Goal: Task Accomplishment & Management: Use online tool/utility

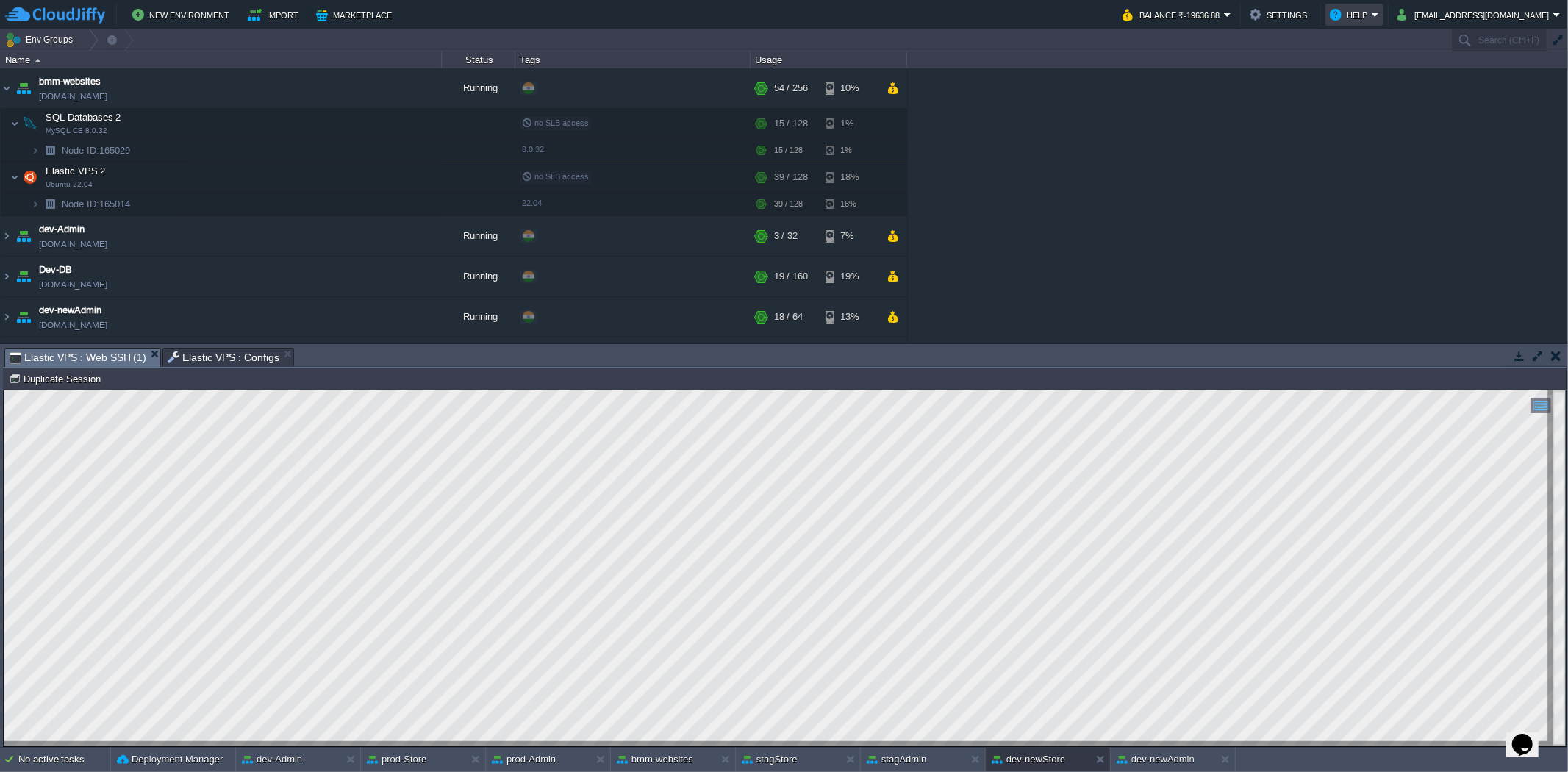
click at [1379, 6] on em "Help" at bounding box center [1354, 14] width 49 height 18
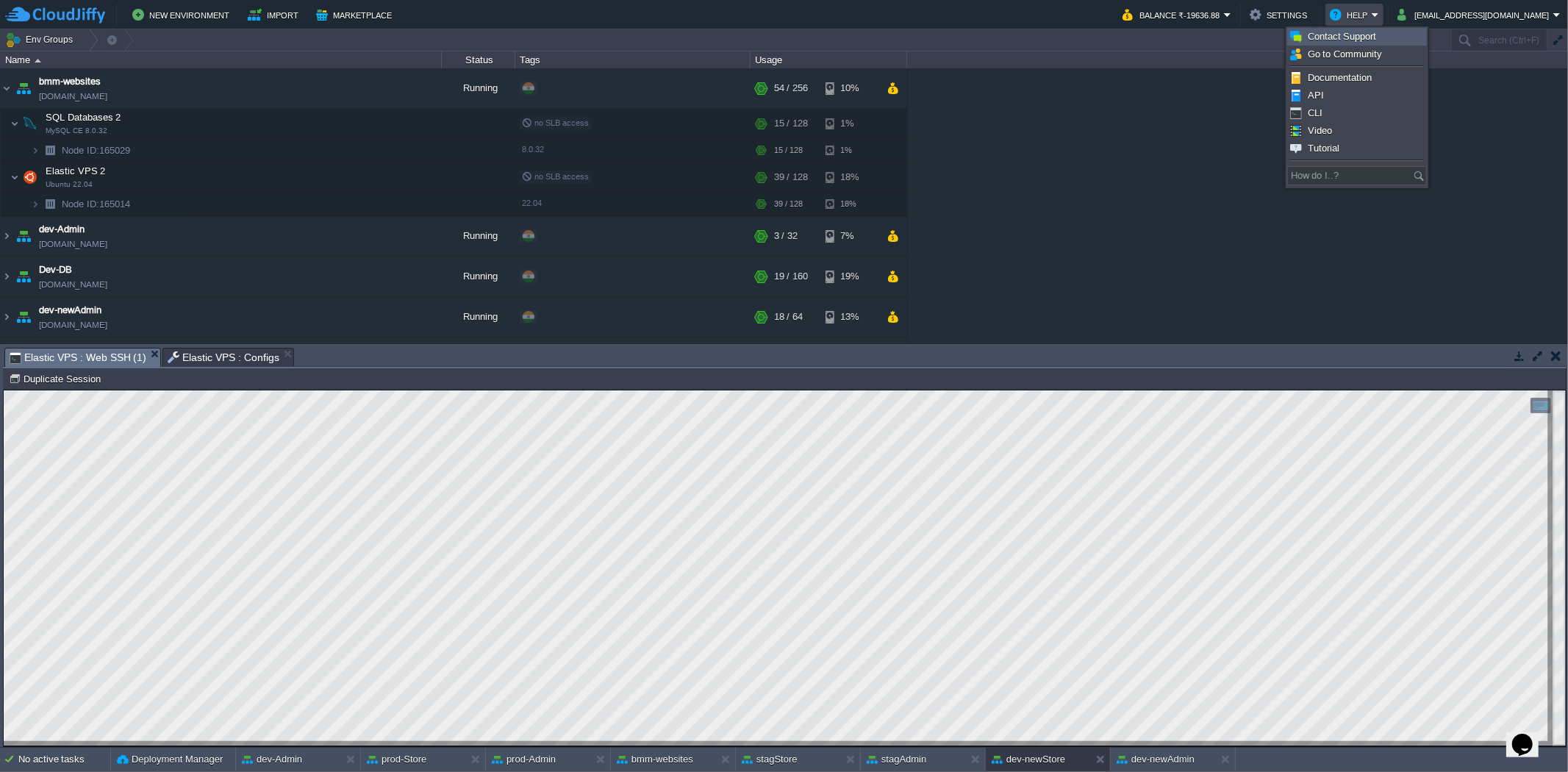
click at [1405, 37] on link "Contact Support" at bounding box center [1357, 36] width 138 height 16
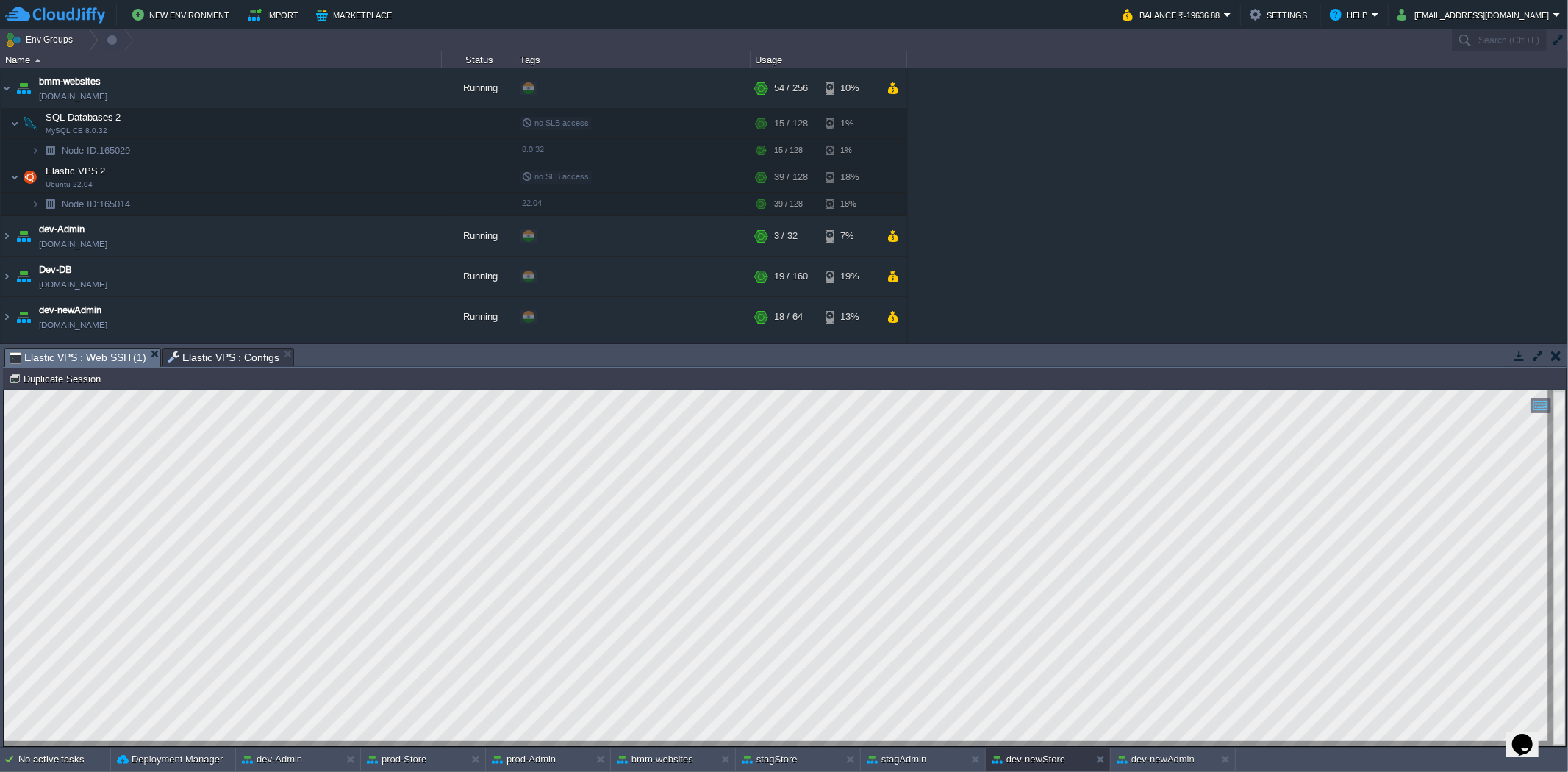
click at [100, 361] on span "Elastic VPS : Web SSH (1)" at bounding box center [78, 358] width 137 height 18
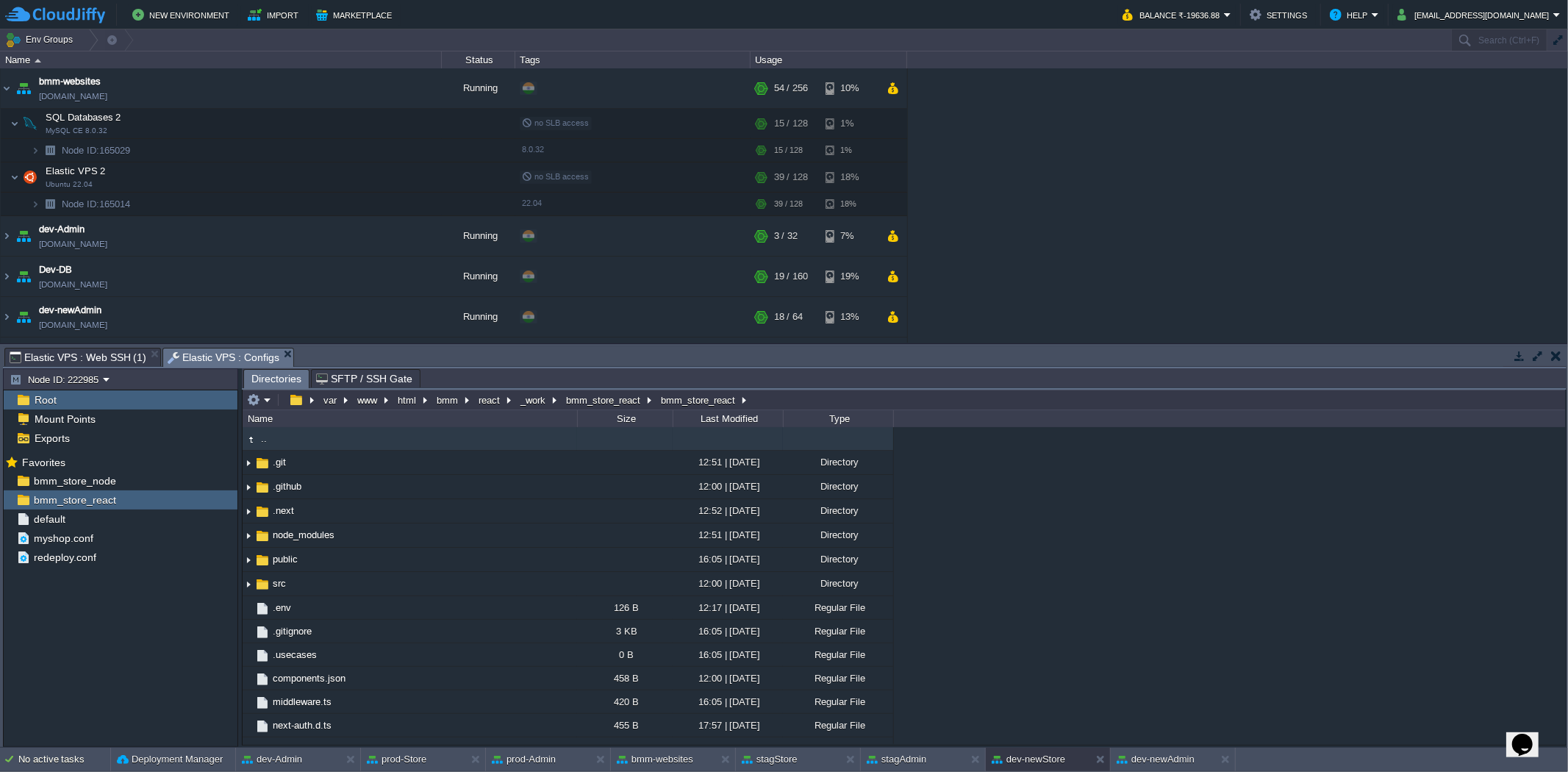
click at [194, 361] on span "Elastic VPS : Configs" at bounding box center [223, 358] width 112 height 18
click at [227, 503] on em at bounding box center [221, 500] width 20 height 13
click at [243, 519] on span "Copy Path" at bounding box center [253, 520] width 45 height 11
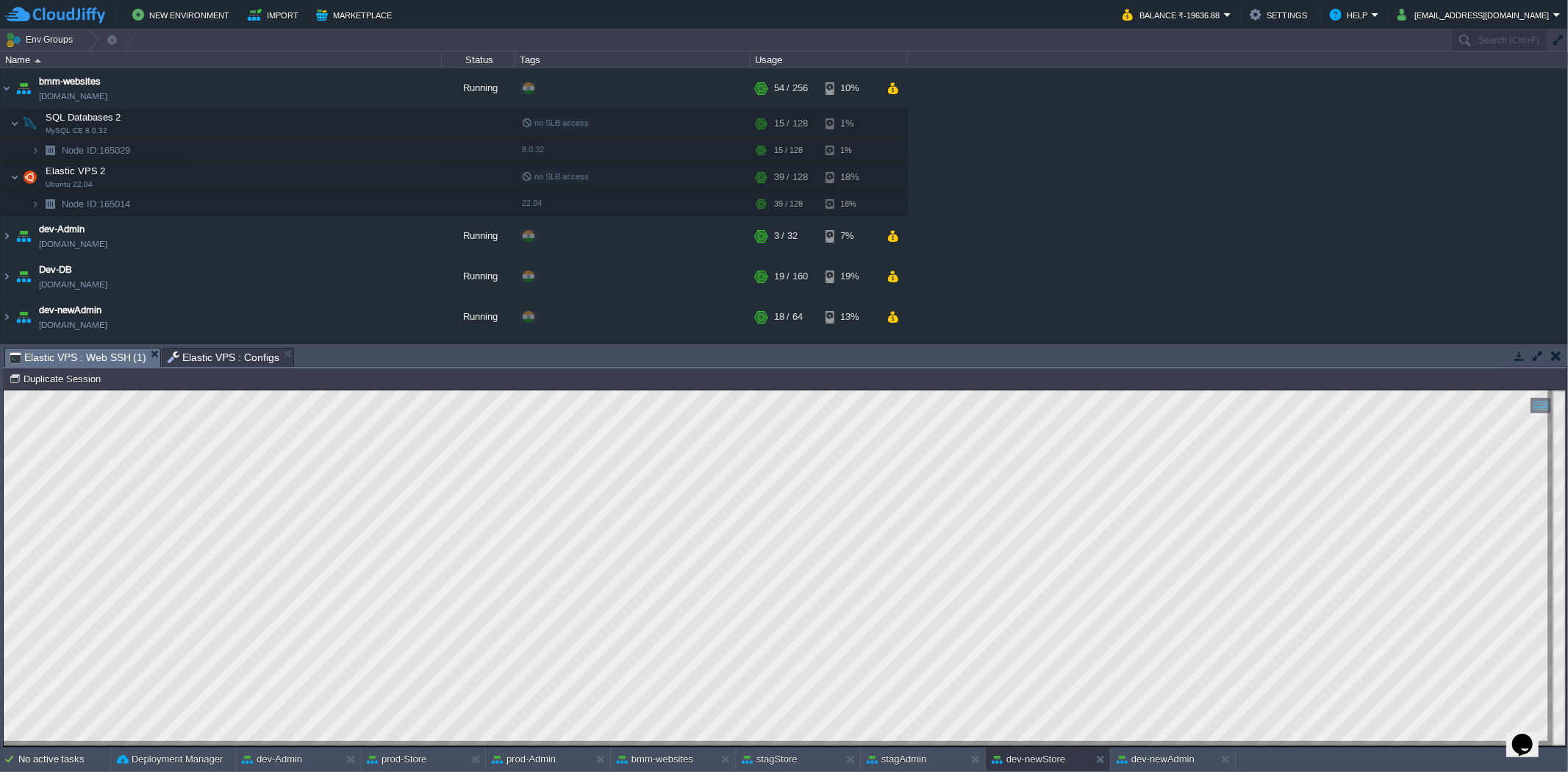
click at [108, 354] on span "Elastic VPS : Web SSH (1)" at bounding box center [78, 358] width 137 height 18
click at [1459, 9] on button "[EMAIL_ADDRESS][DOMAIN_NAME]" at bounding box center [1475, 14] width 156 height 18
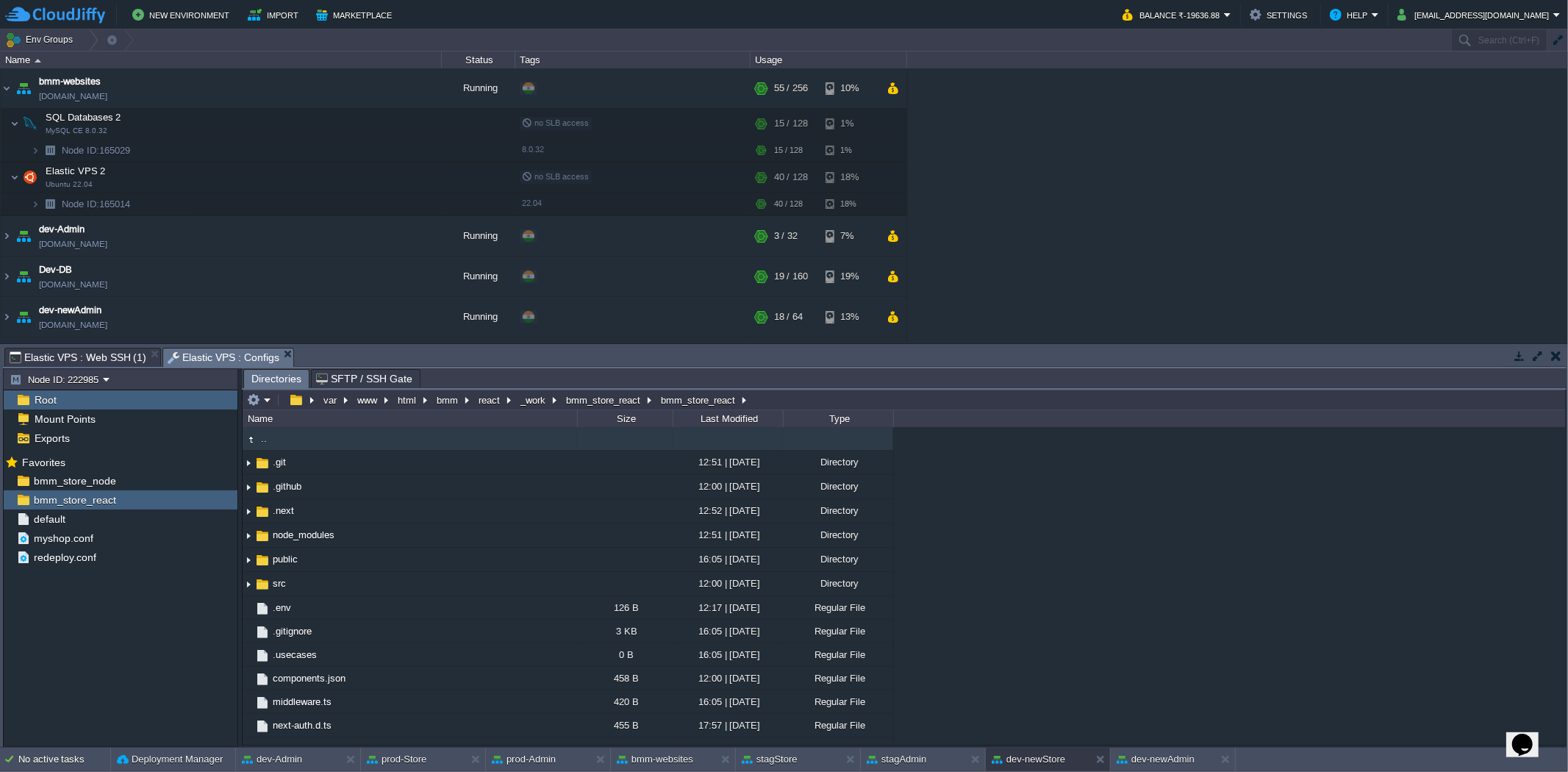
click at [214, 354] on span "Elastic VPS : Configs" at bounding box center [223, 358] width 112 height 18
click at [140, 482] on div "bmm_store_node" at bounding box center [120, 480] width 233 height 19
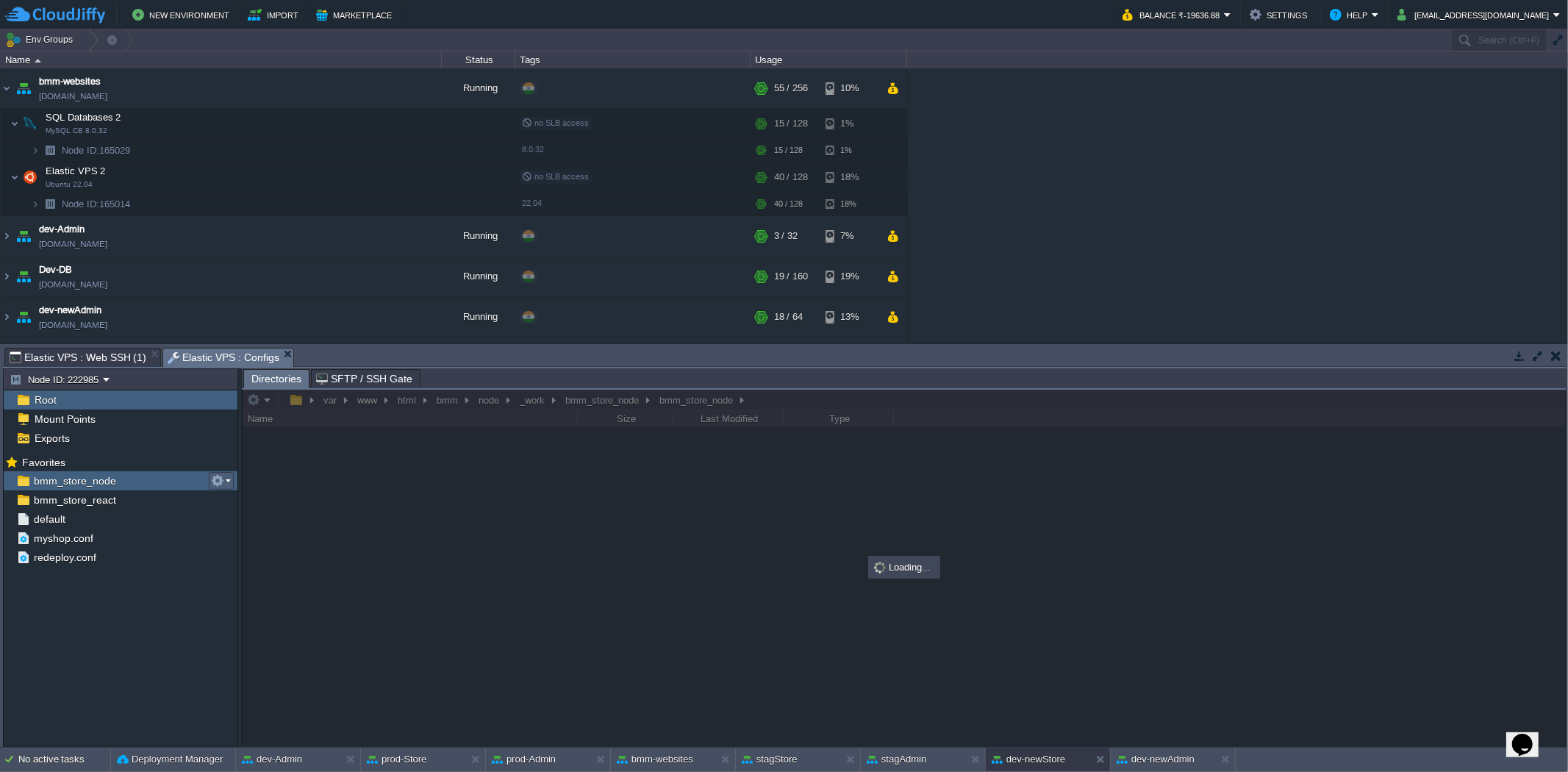
click at [222, 482] on button "button" at bounding box center [218, 481] width 13 height 13
click at [243, 498] on span "Copy Path" at bounding box center [253, 501] width 45 height 11
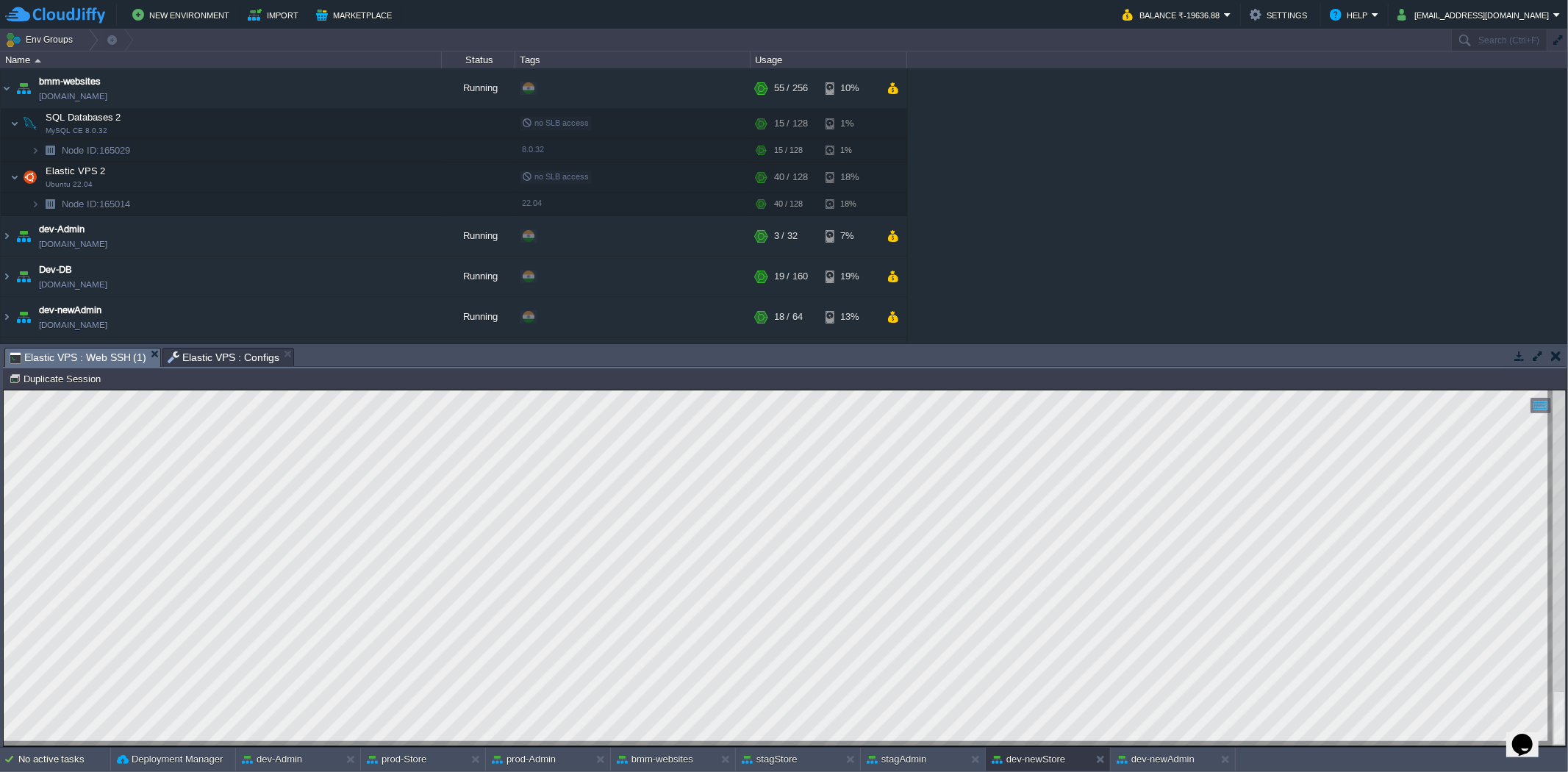
click at [110, 352] on span "Elastic VPS : Web SSH (1)" at bounding box center [78, 358] width 137 height 18
click at [312, 178] on button "button" at bounding box center [309, 178] width 13 height 13
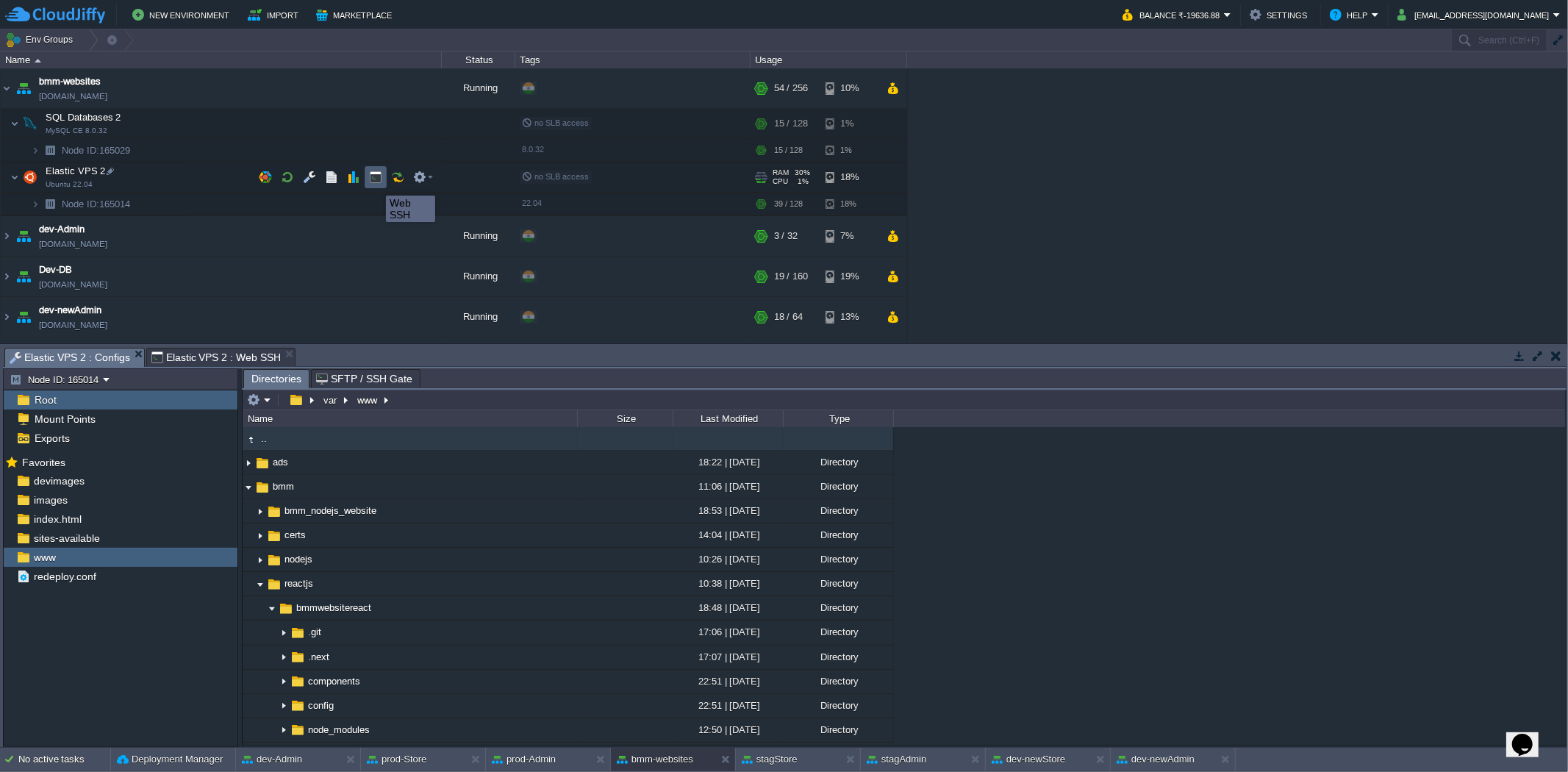
click at [375, 183] on button "button" at bounding box center [376, 178] width 13 height 13
click at [76, 354] on span "Elastic VPS 2 : Configs" at bounding box center [69, 358] width 121 height 18
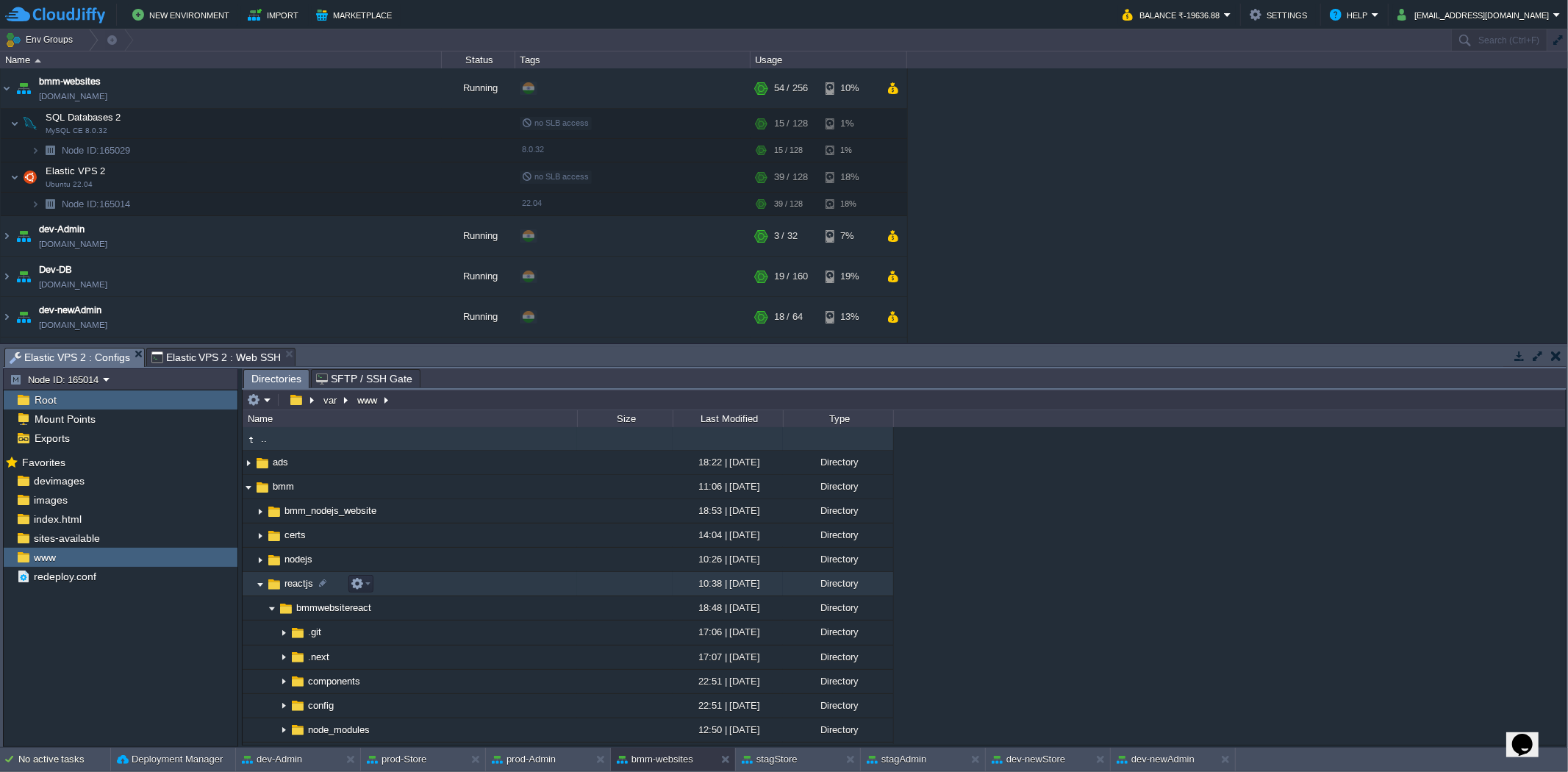
click at [256, 589] on img at bounding box center [260, 584] width 12 height 23
click at [254, 587] on img at bounding box center [260, 584] width 12 height 23
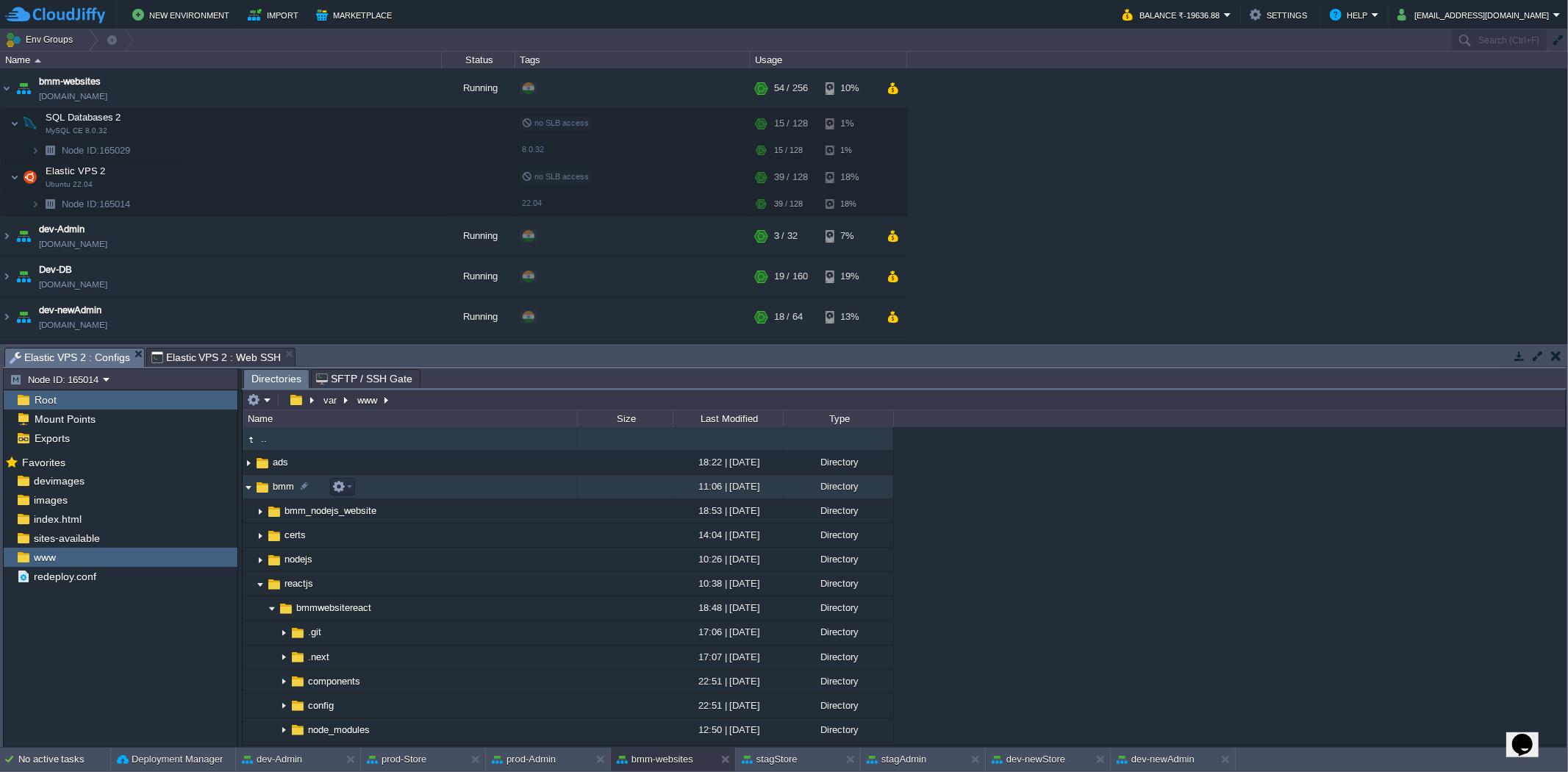
click at [247, 489] on img at bounding box center [248, 487] width 12 height 23
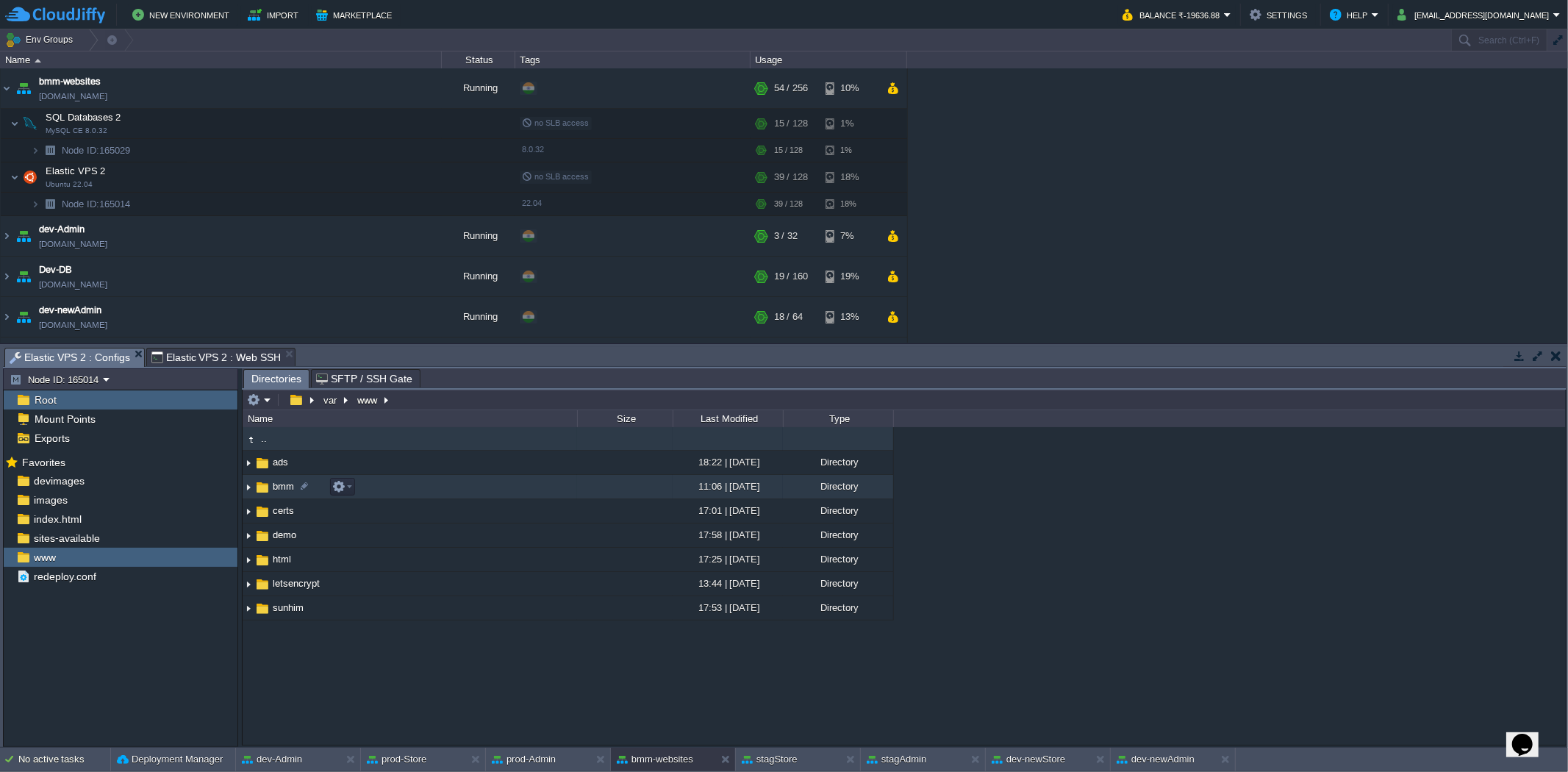
click at [247, 489] on img at bounding box center [248, 487] width 12 height 23
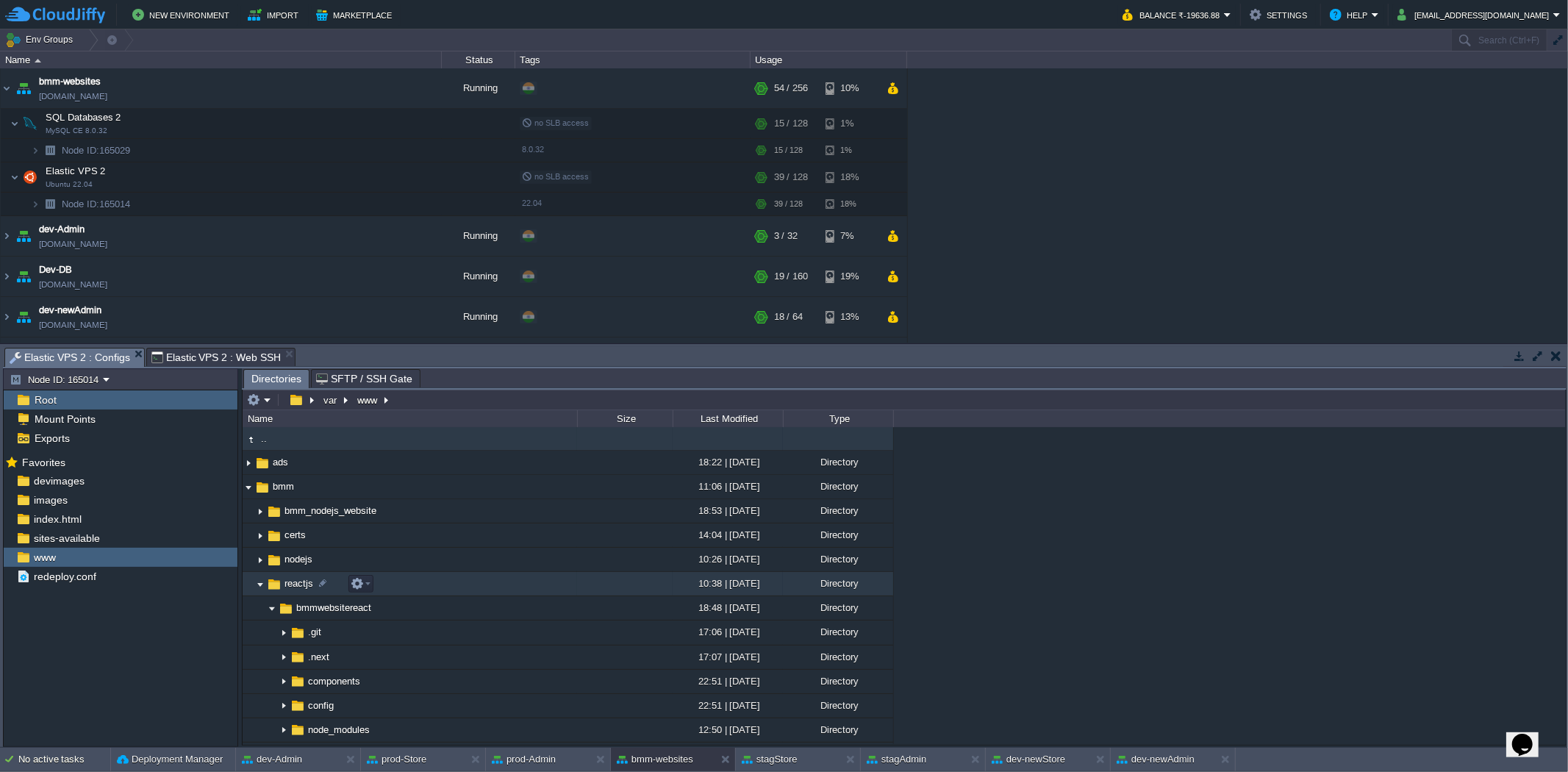
click at [256, 588] on img at bounding box center [260, 584] width 12 height 23
click at [260, 590] on img at bounding box center [260, 584] width 12 height 23
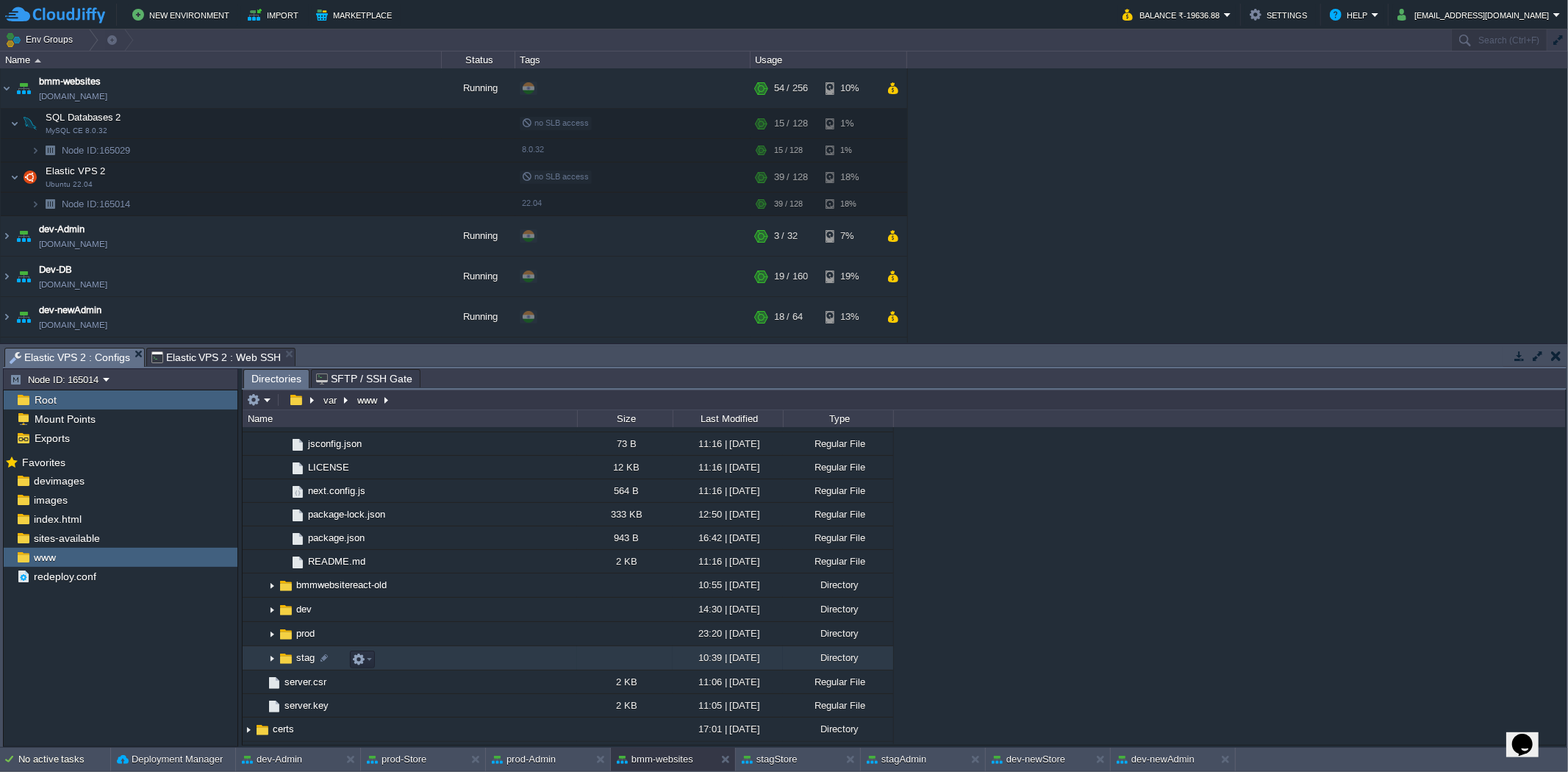
scroll to position [571, 0]
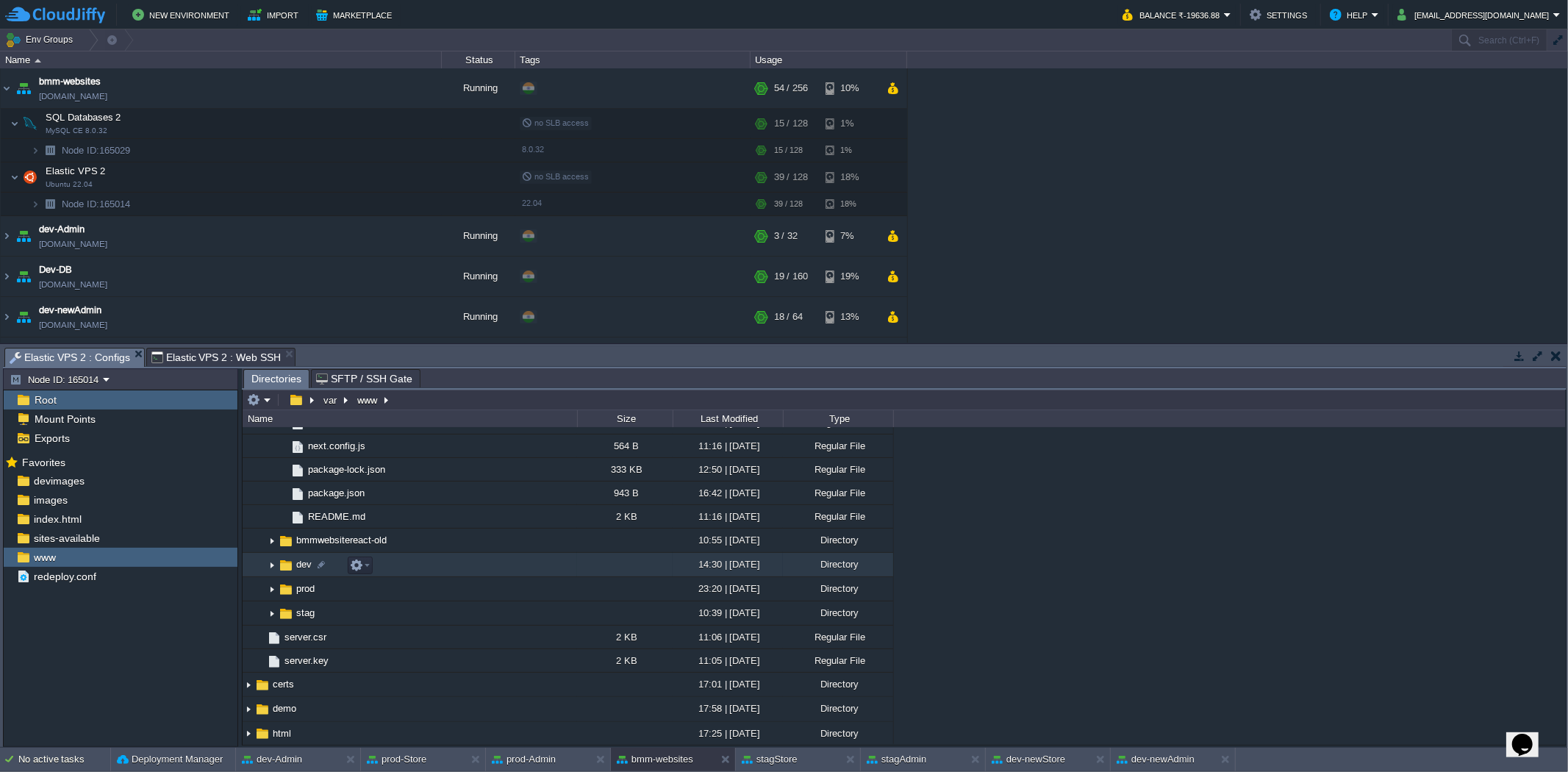
click at [268, 564] on img at bounding box center [272, 564] width 12 height 23
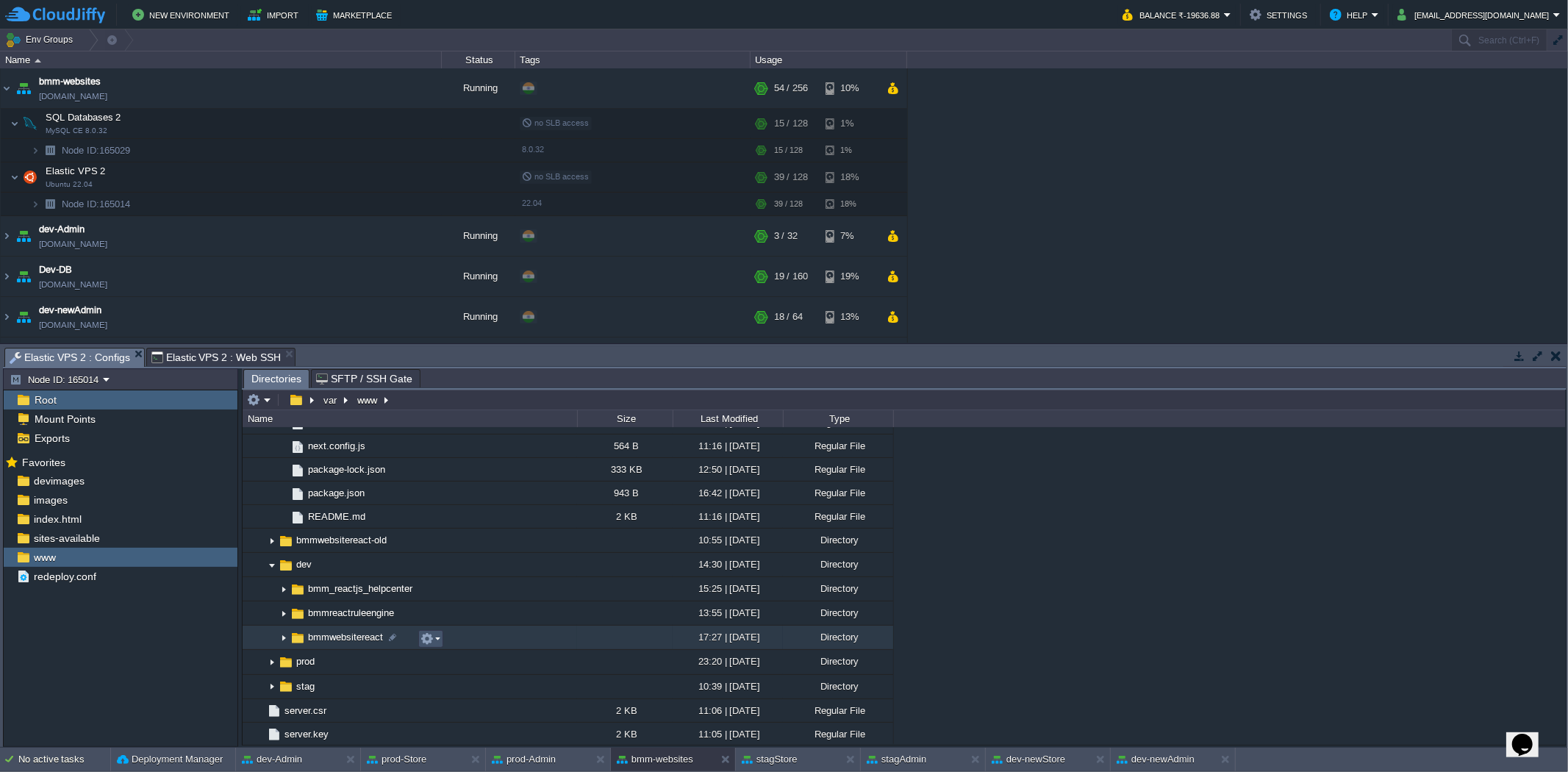
click at [420, 642] on button "button" at bounding box center [427, 639] width 13 height 13
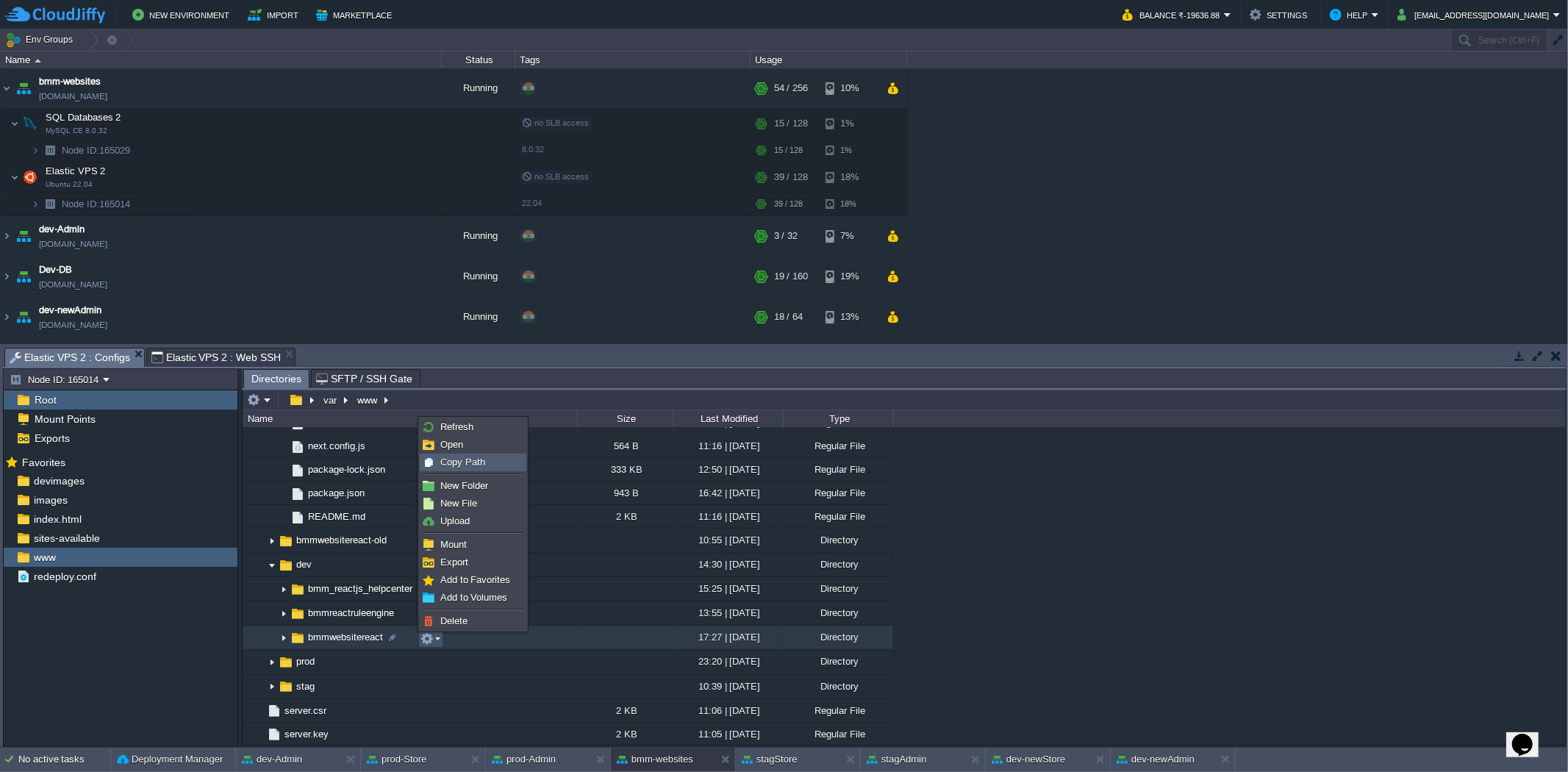
click at [462, 464] on span "Copy Path" at bounding box center [463, 462] width 45 height 11
type textarea "/var/www/bmm/reactjs/dev/bmmwebsitereact"
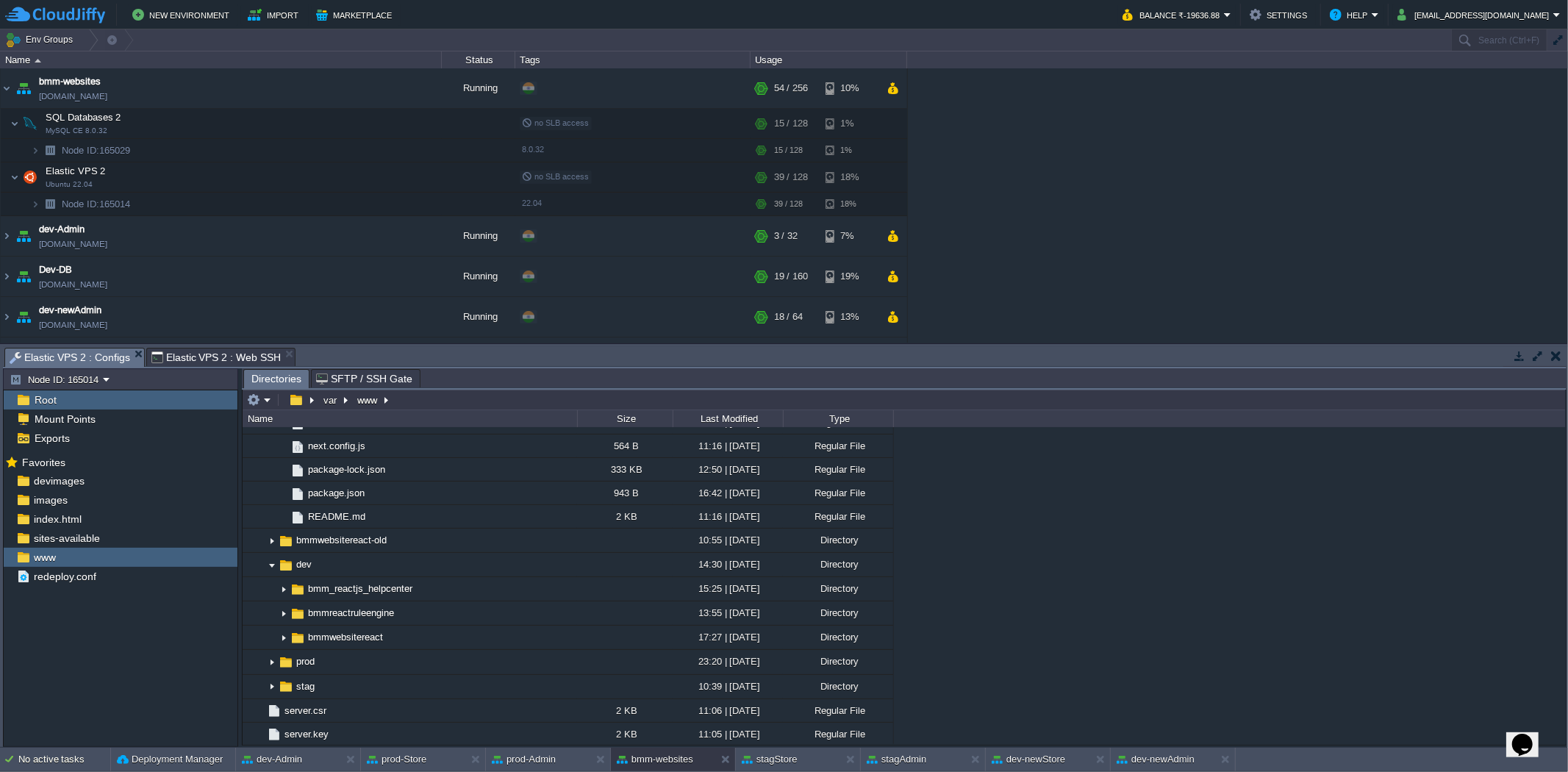
click at [236, 354] on span "Elastic VPS 2 : Web SSH" at bounding box center [216, 357] width 129 height 18
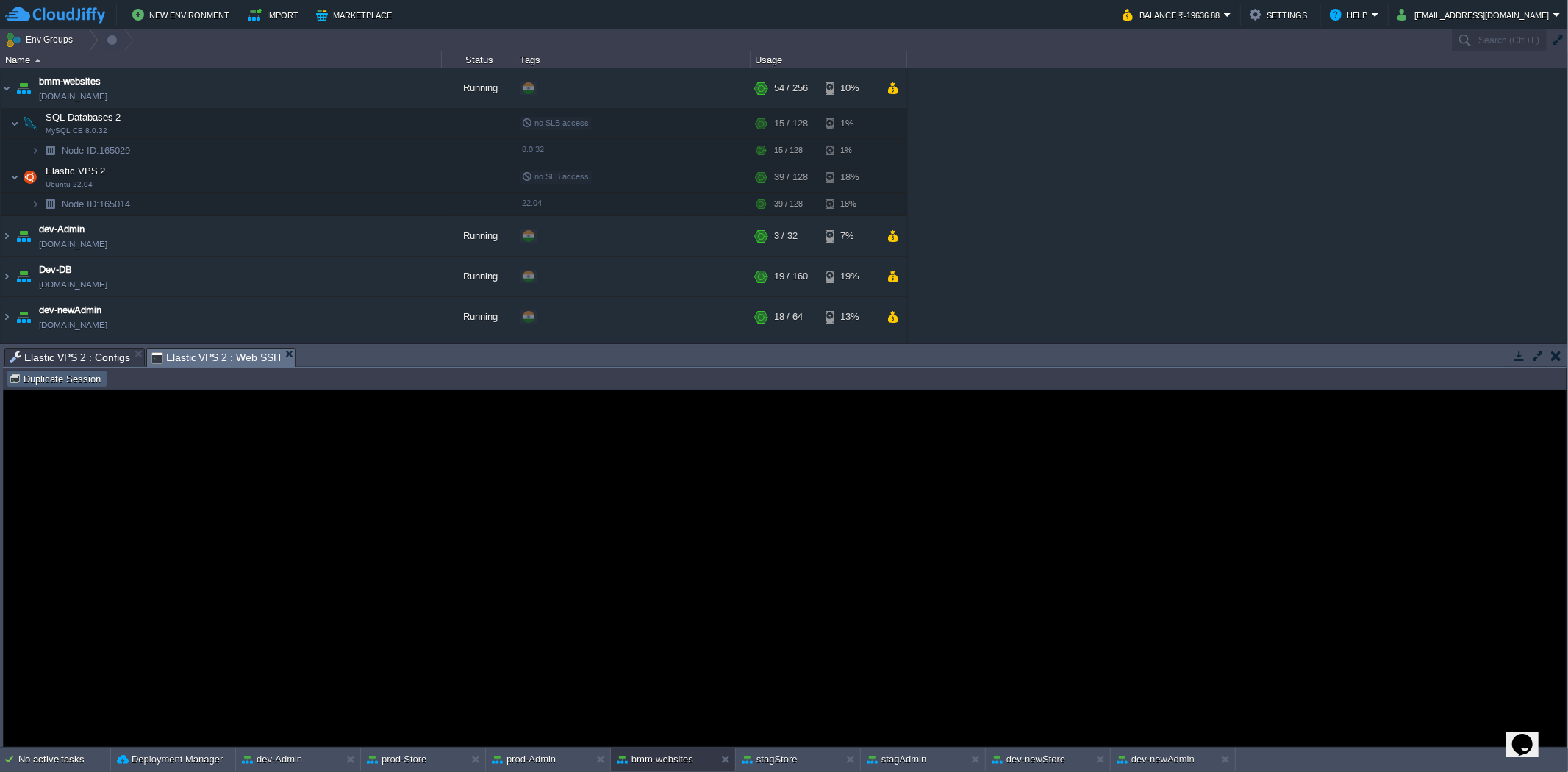
click at [69, 383] on button "Duplicate Session" at bounding box center [58, 378] width 97 height 13
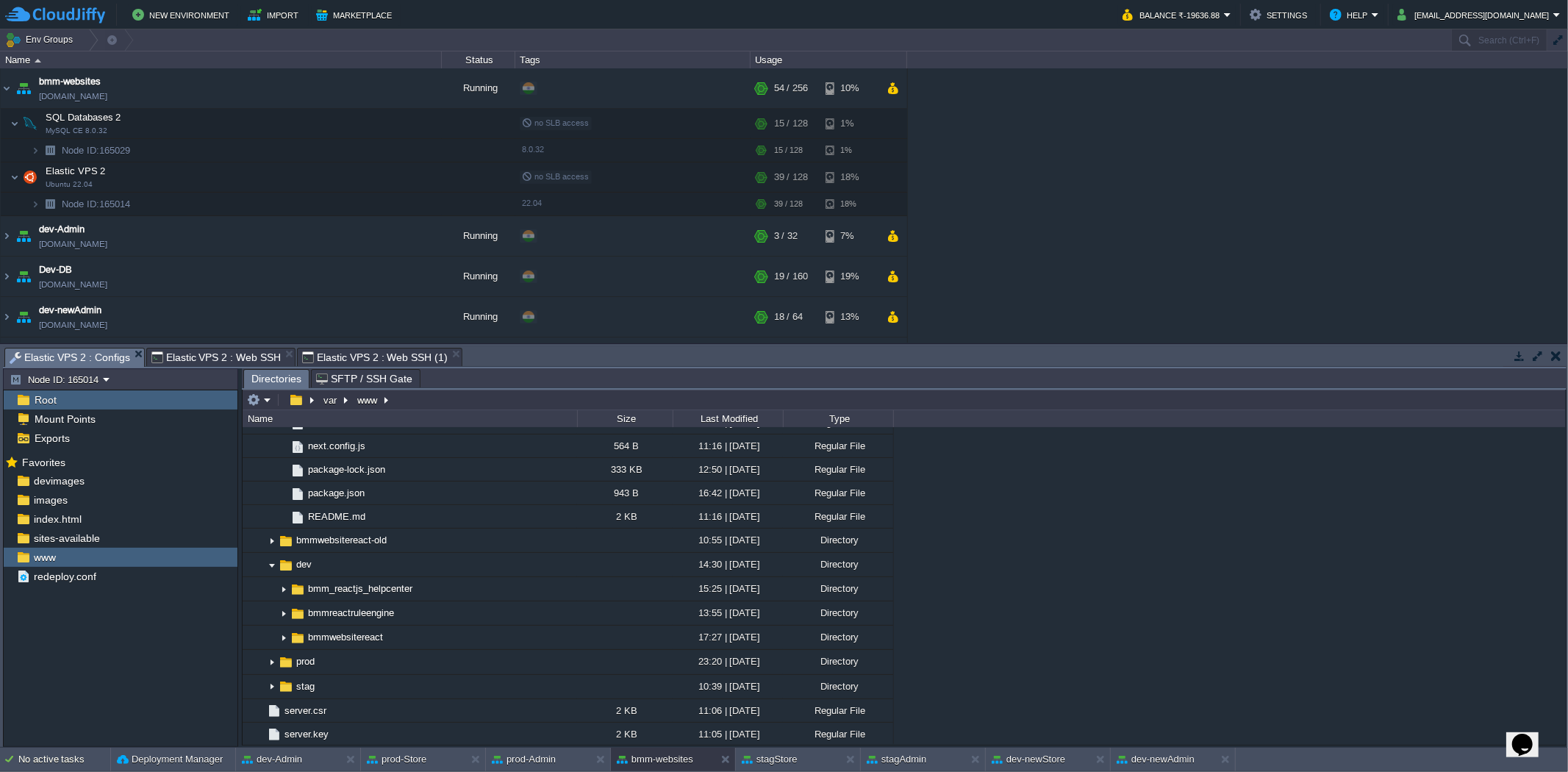
click at [101, 358] on span "Elastic VPS 2 : Configs" at bounding box center [69, 358] width 121 height 18
click at [248, 358] on span "Elastic VPS 2 : Web SSH (1)" at bounding box center [224, 357] width 146 height 18
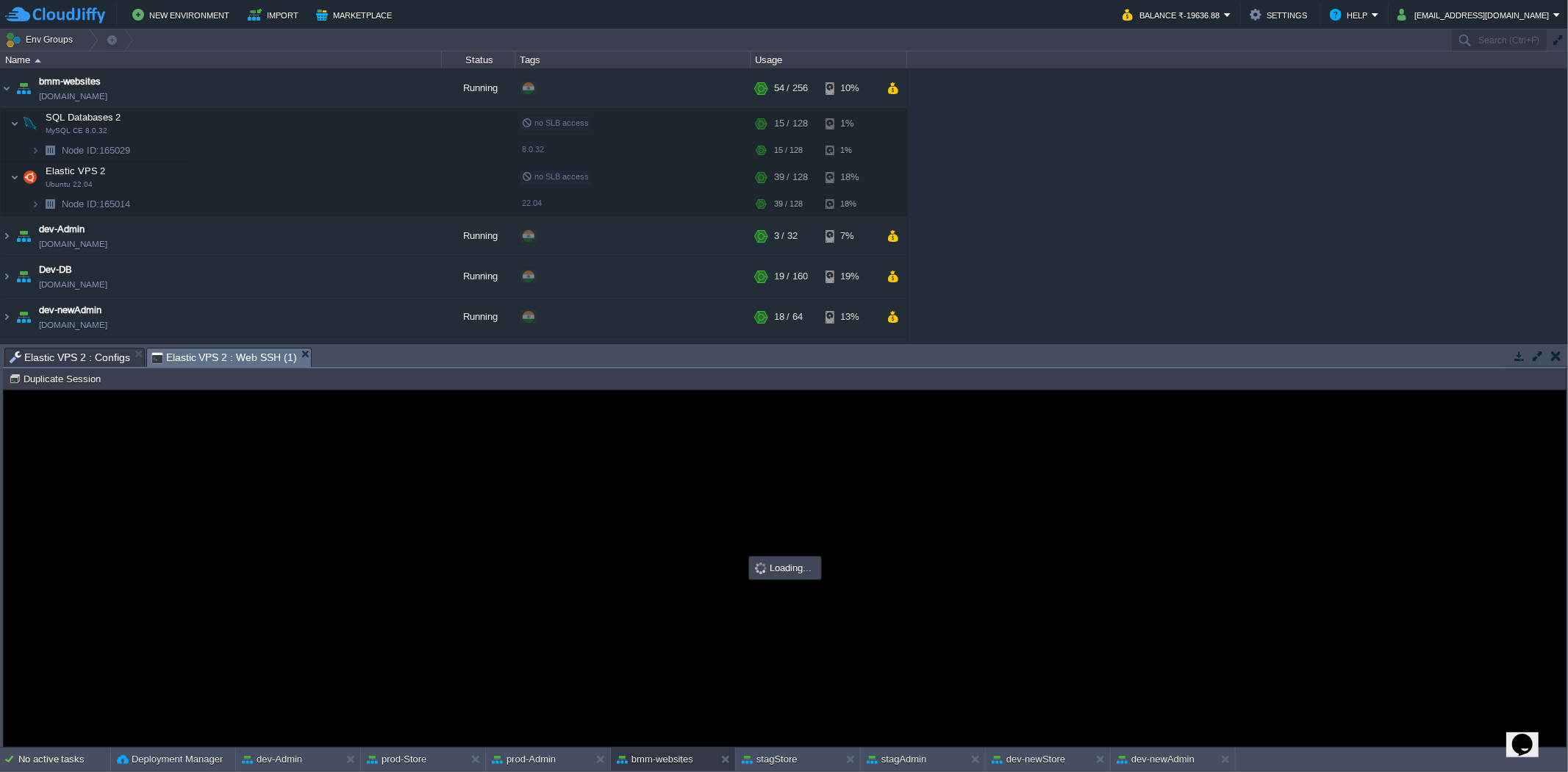
scroll to position [0, 0]
type input "#000000"
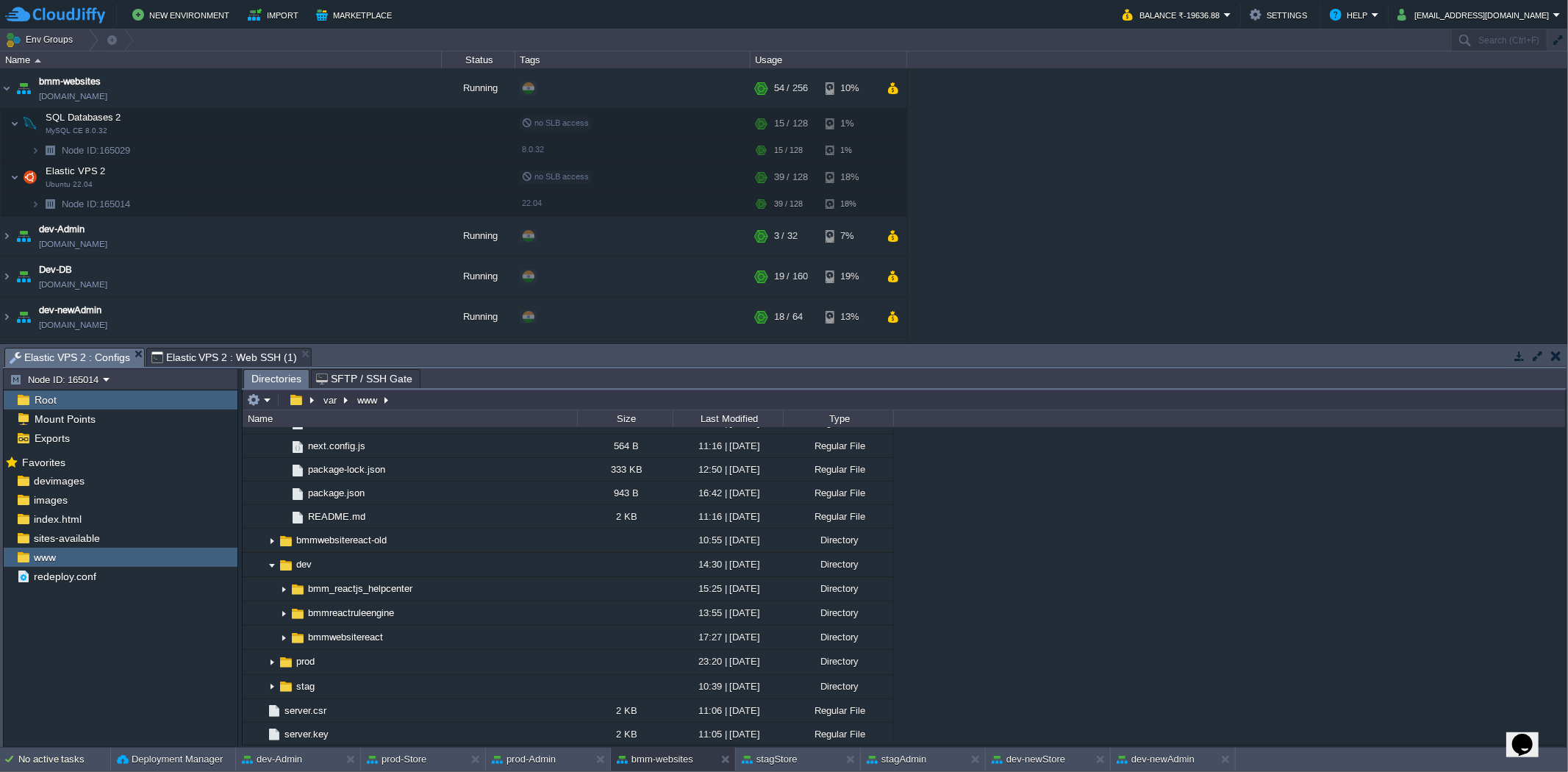
click at [60, 353] on span "Elastic VPS 2 : Configs" at bounding box center [69, 358] width 121 height 18
click at [425, 639] on button "button" at bounding box center [427, 639] width 13 height 13
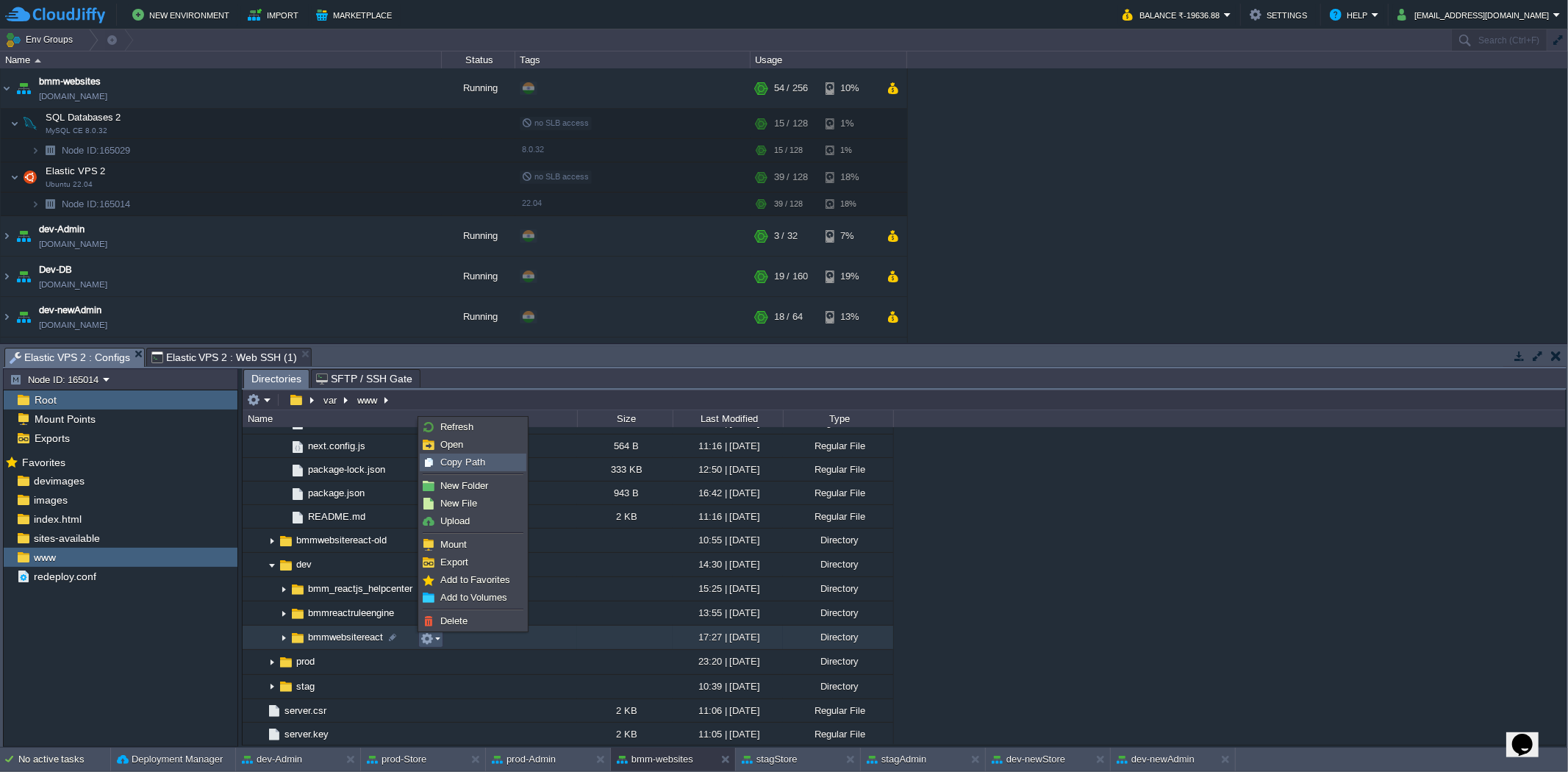
click at [479, 469] on div "Copy Path" at bounding box center [473, 462] width 105 height 16
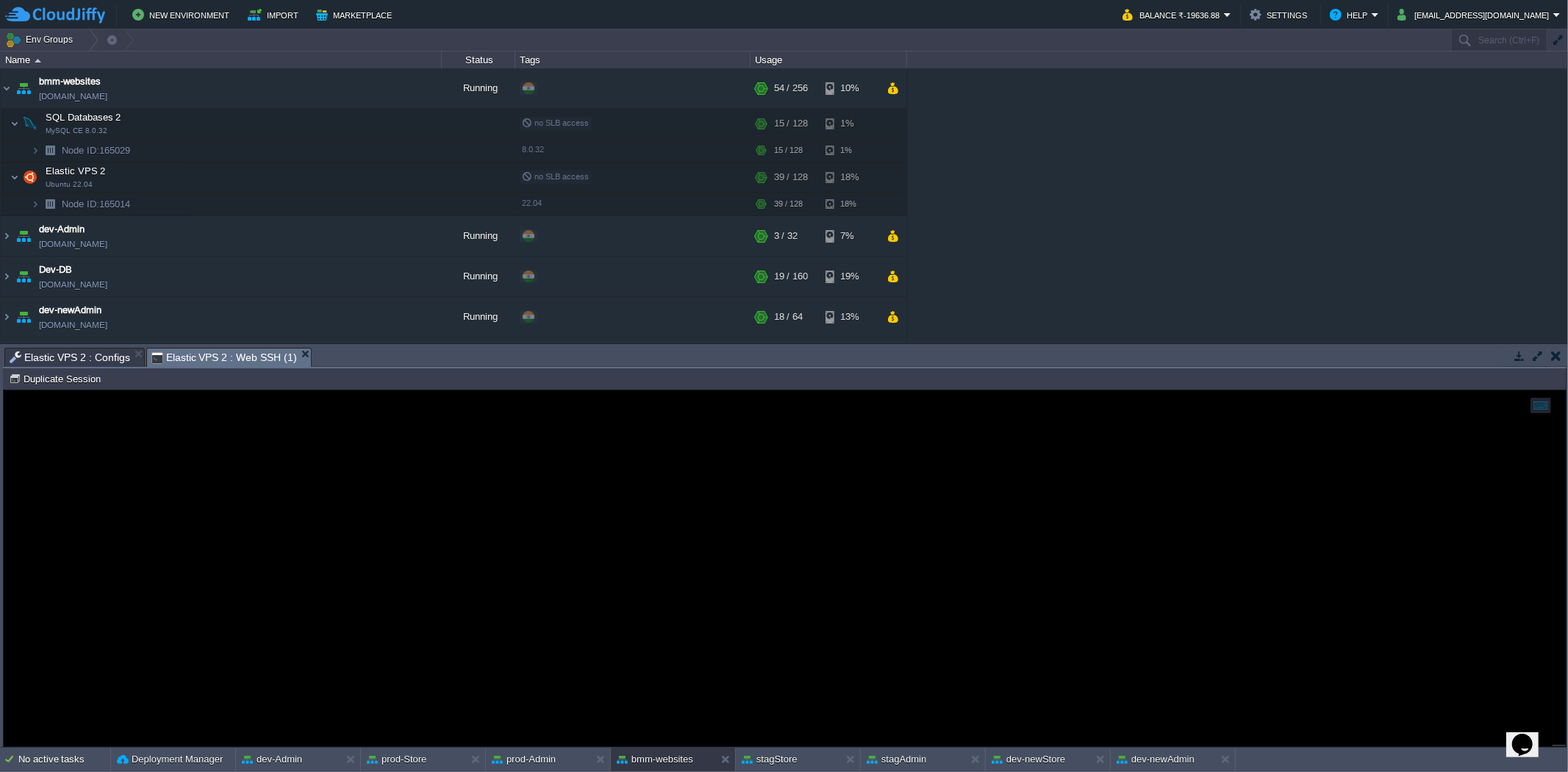
click at [243, 350] on span "Elastic VPS 2 : Web SSH (1)" at bounding box center [224, 358] width 146 height 18
